Goal: Find specific page/section

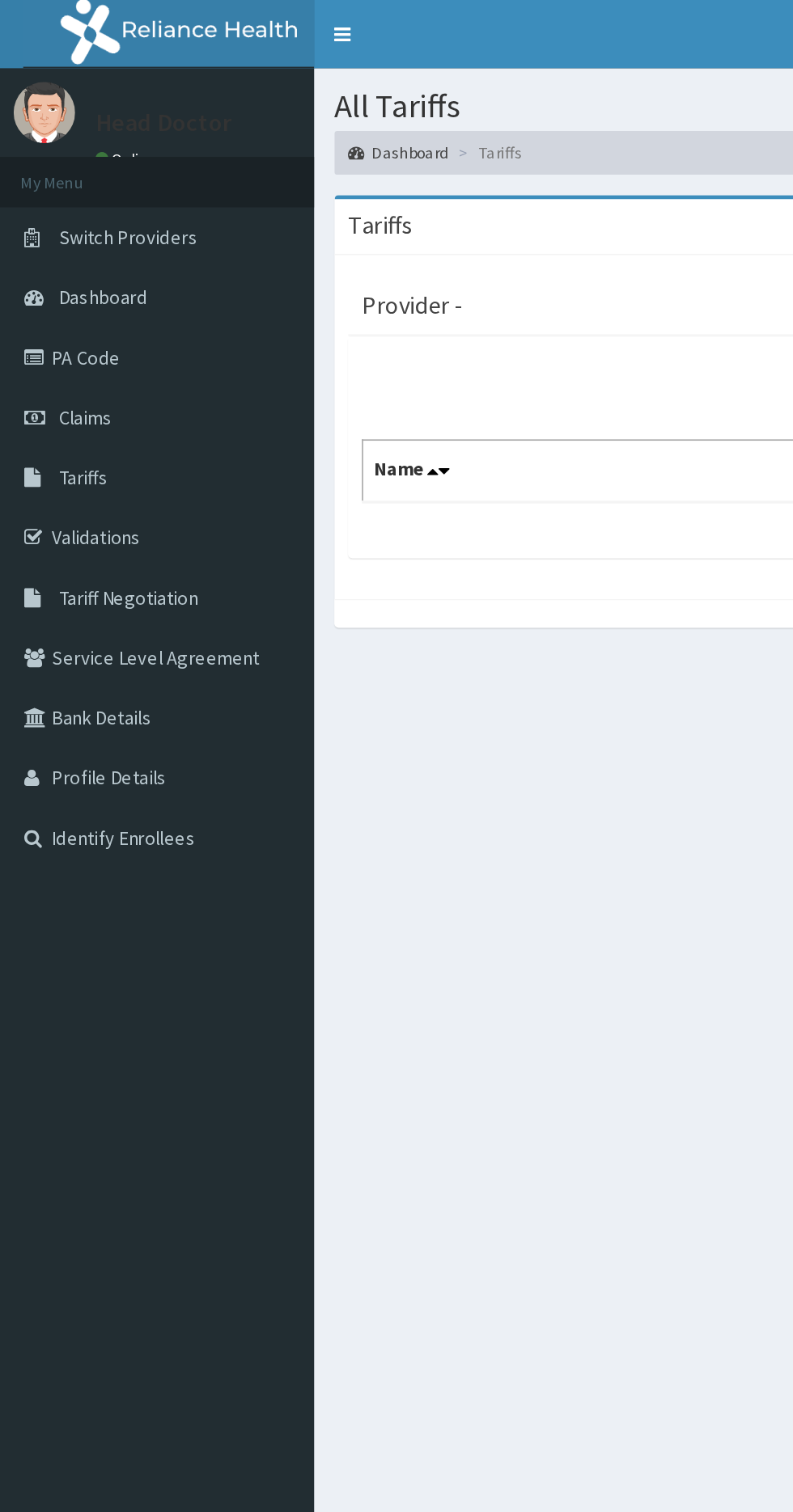
click at [64, 292] on link "Tariffs" at bounding box center [93, 283] width 186 height 36
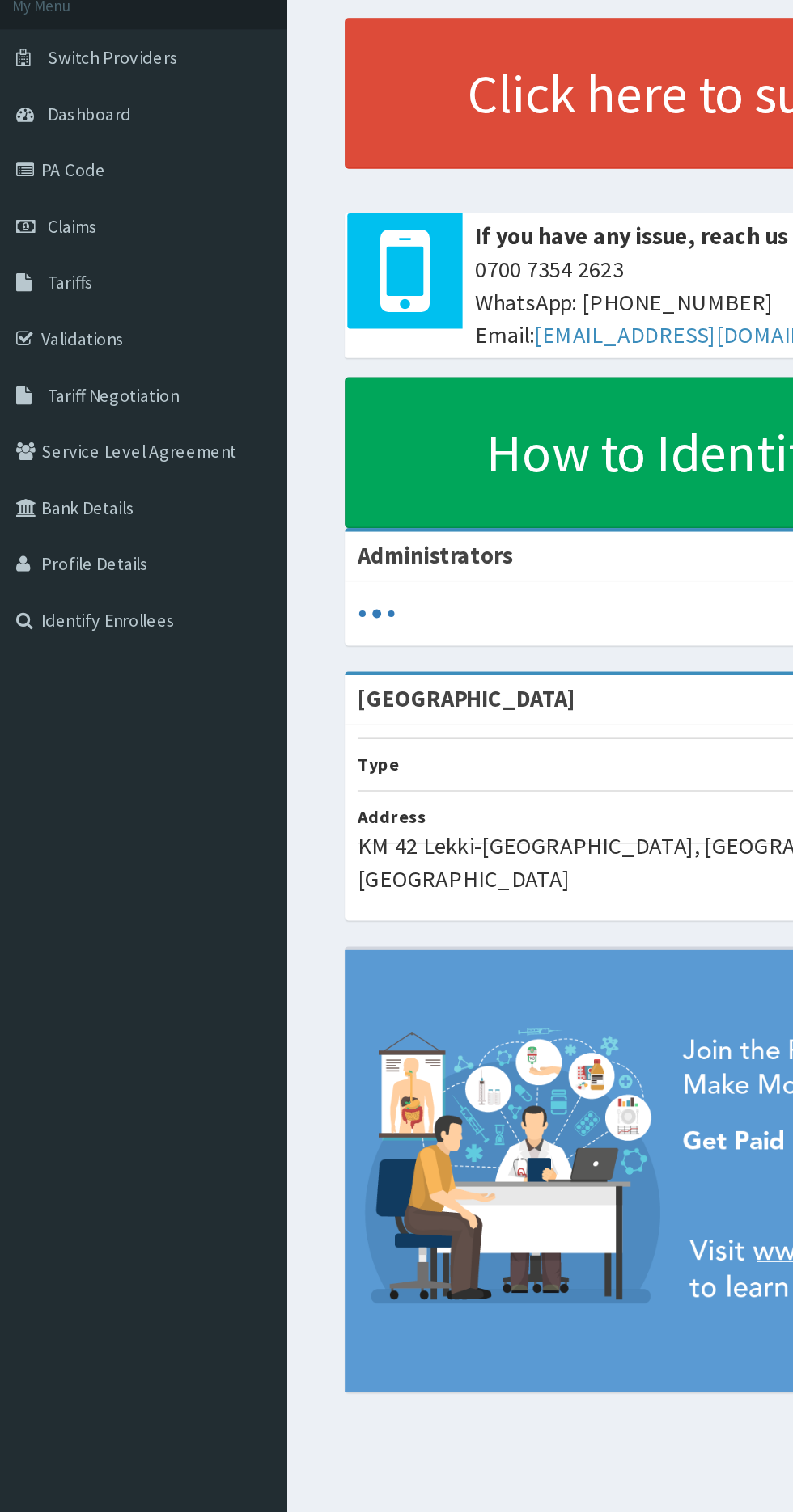
click at [42, 290] on link "Tariffs" at bounding box center [93, 283] width 186 height 36
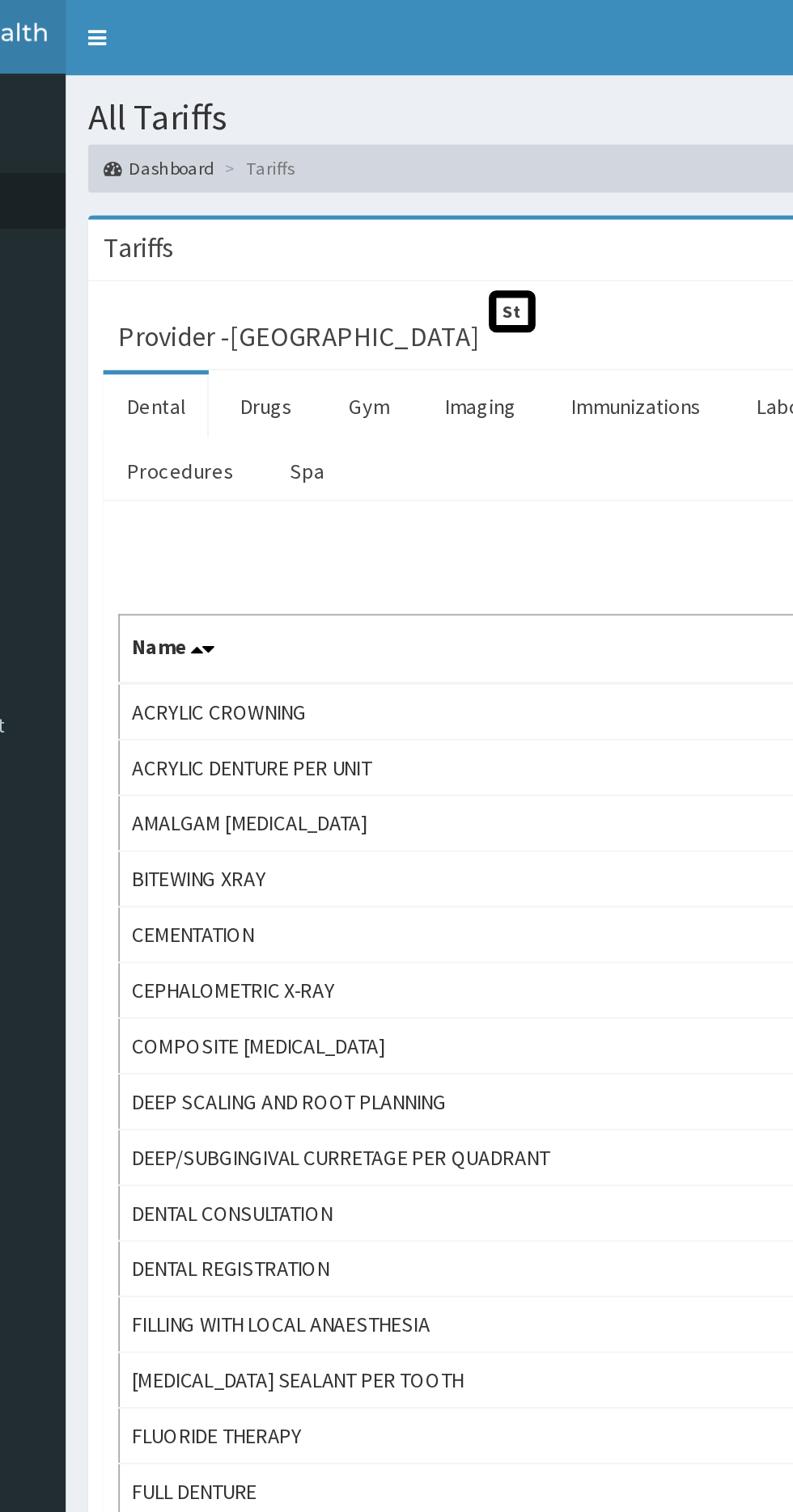
click at [295, 218] on link "Drugs" at bounding box center [294, 219] width 54 height 34
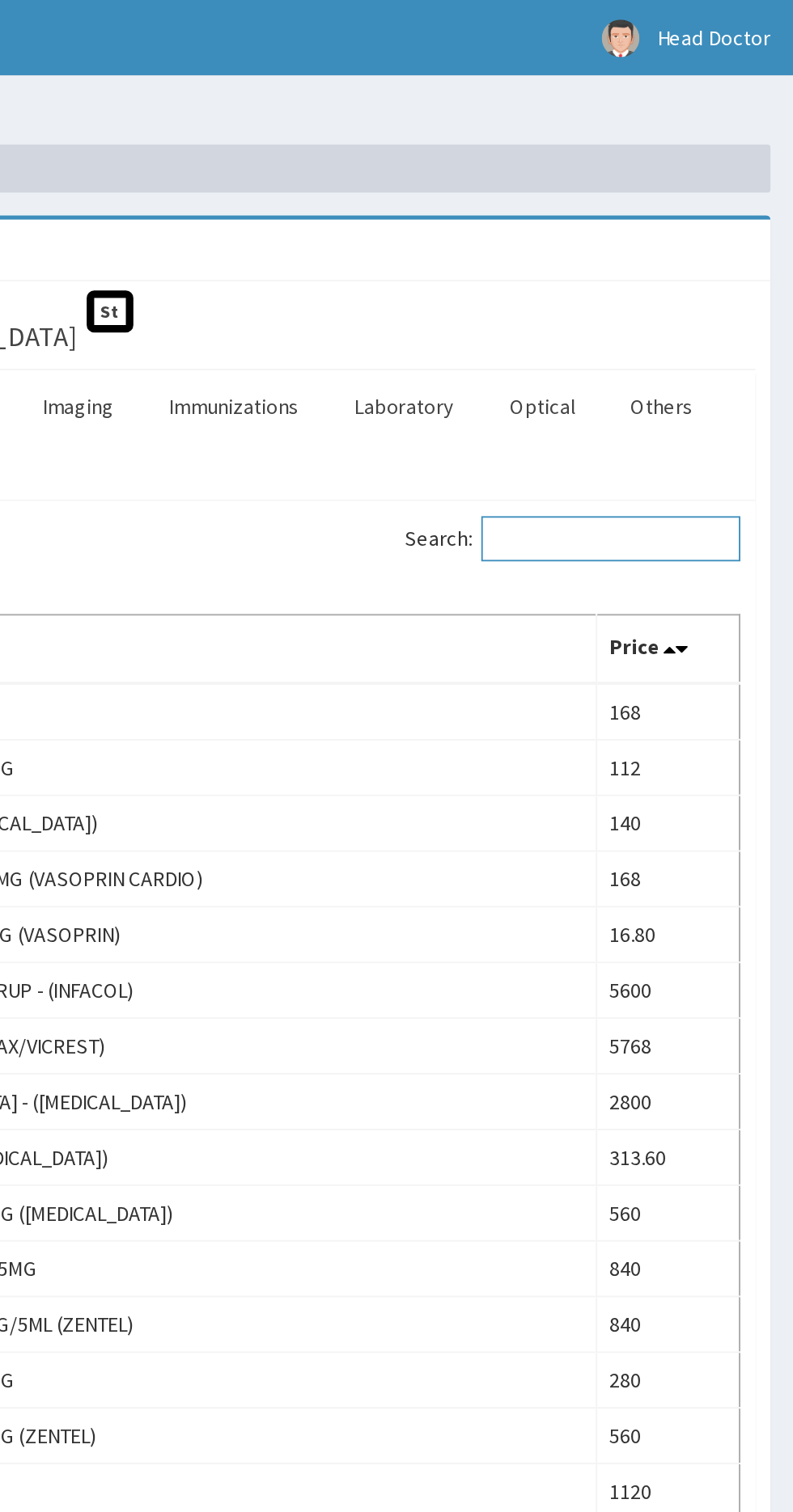
click at [693, 291] on input "Search:" at bounding box center [694, 290] width 140 height 24
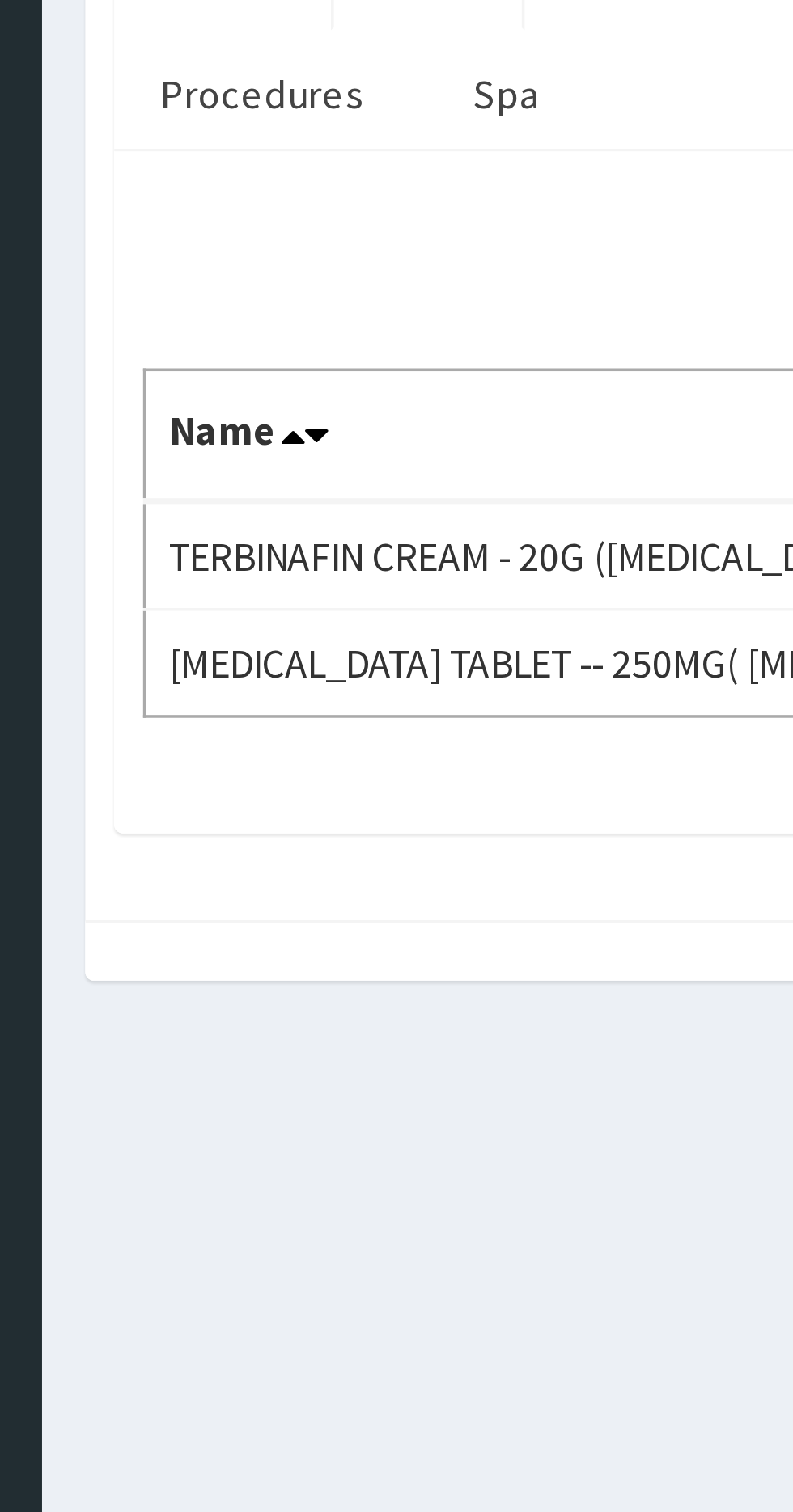
type input "Terbin"
